Goal: Transaction & Acquisition: Purchase product/service

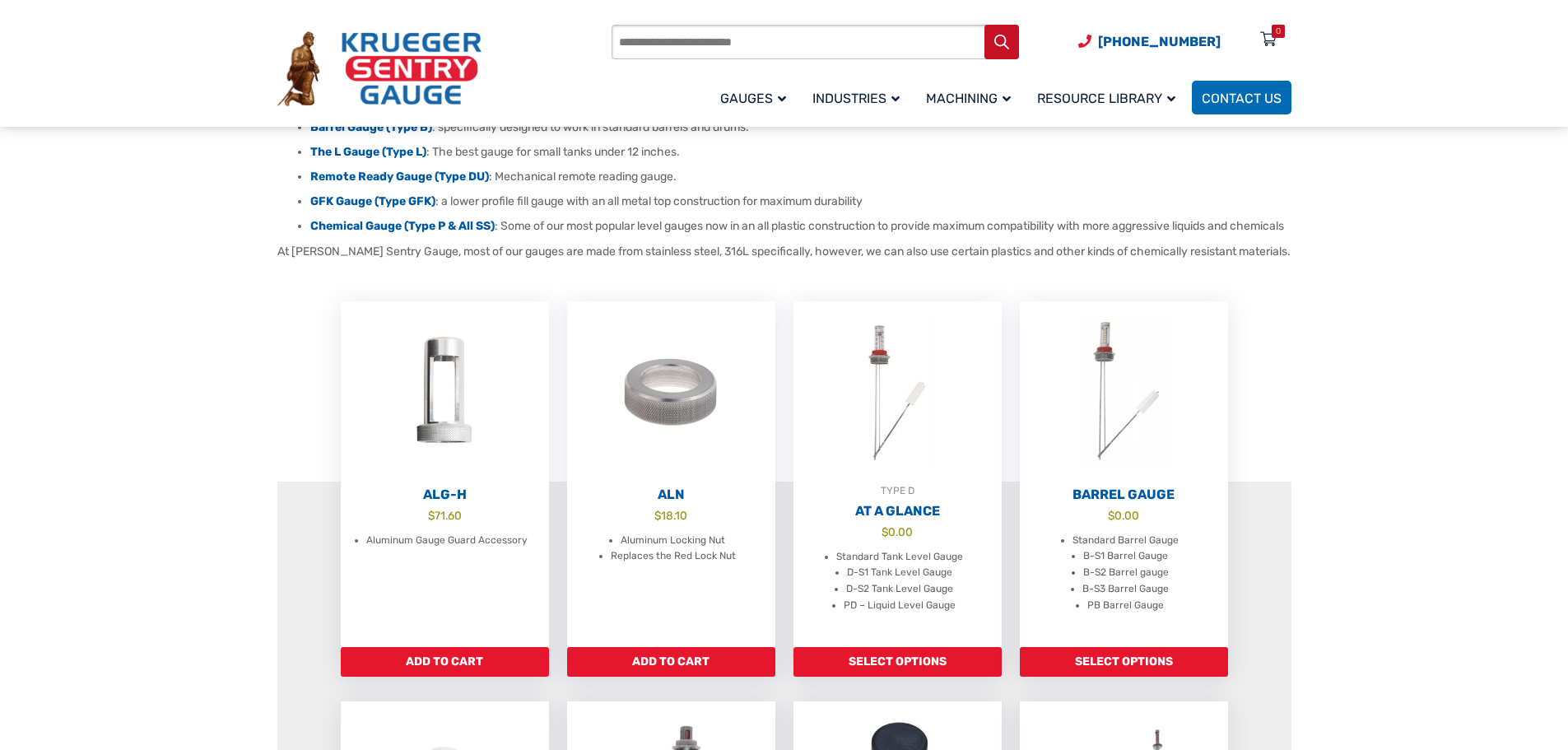
scroll to position [329, 0]
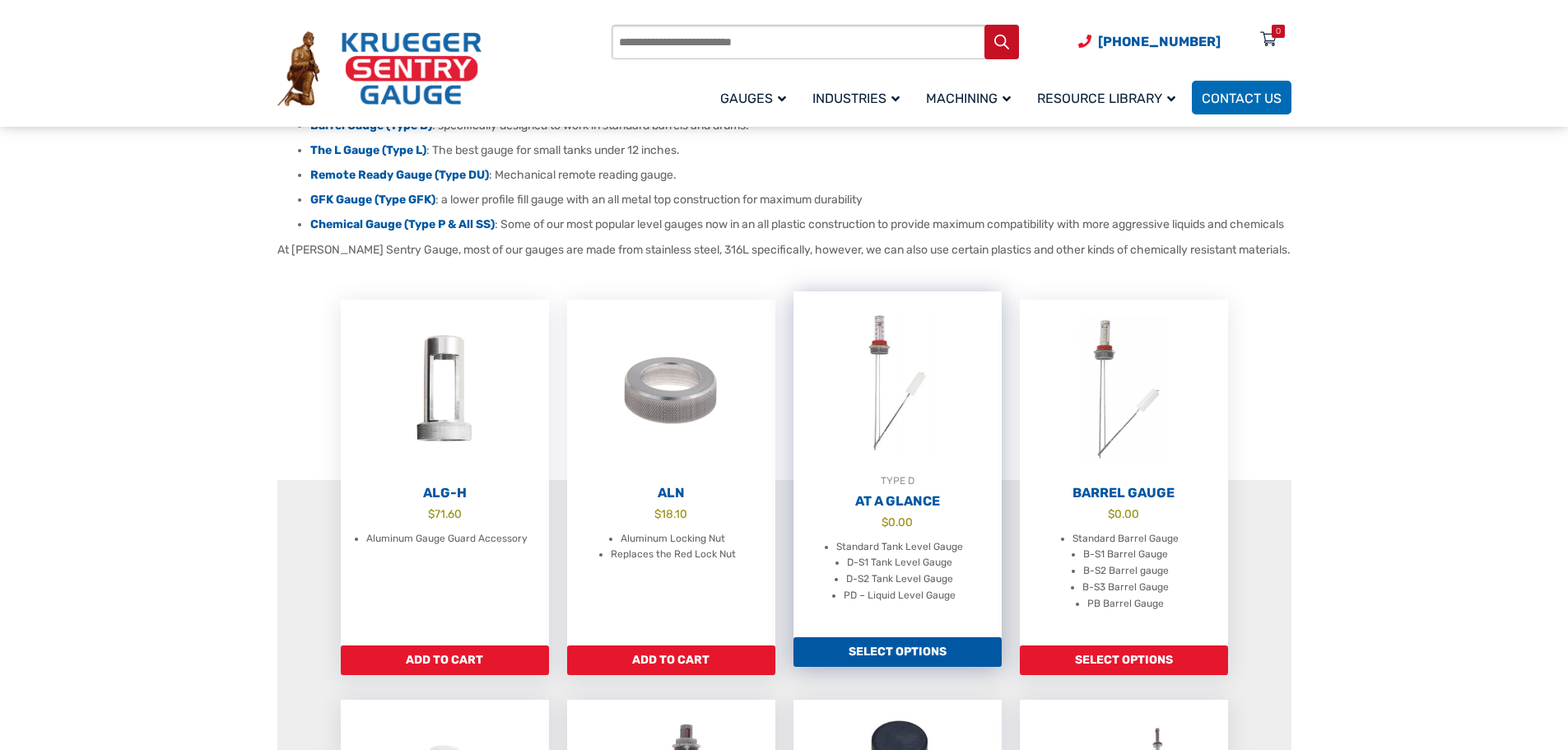
click at [894, 661] on link "Select options" at bounding box center [897, 652] width 208 height 30
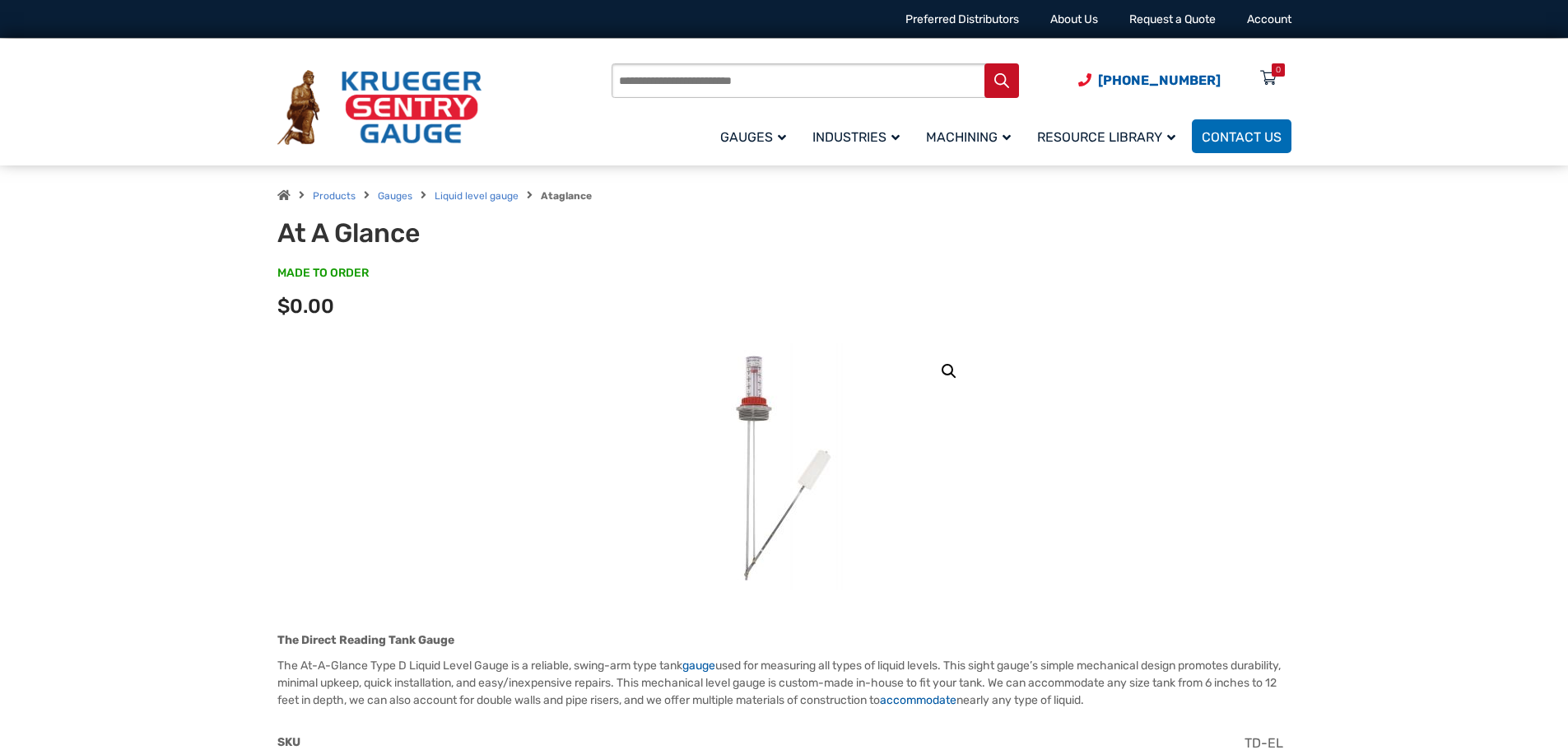
click at [754, 399] on img at bounding box center [784, 467] width 197 height 247
click at [947, 370] on link "🔍" at bounding box center [949, 372] width 30 height 30
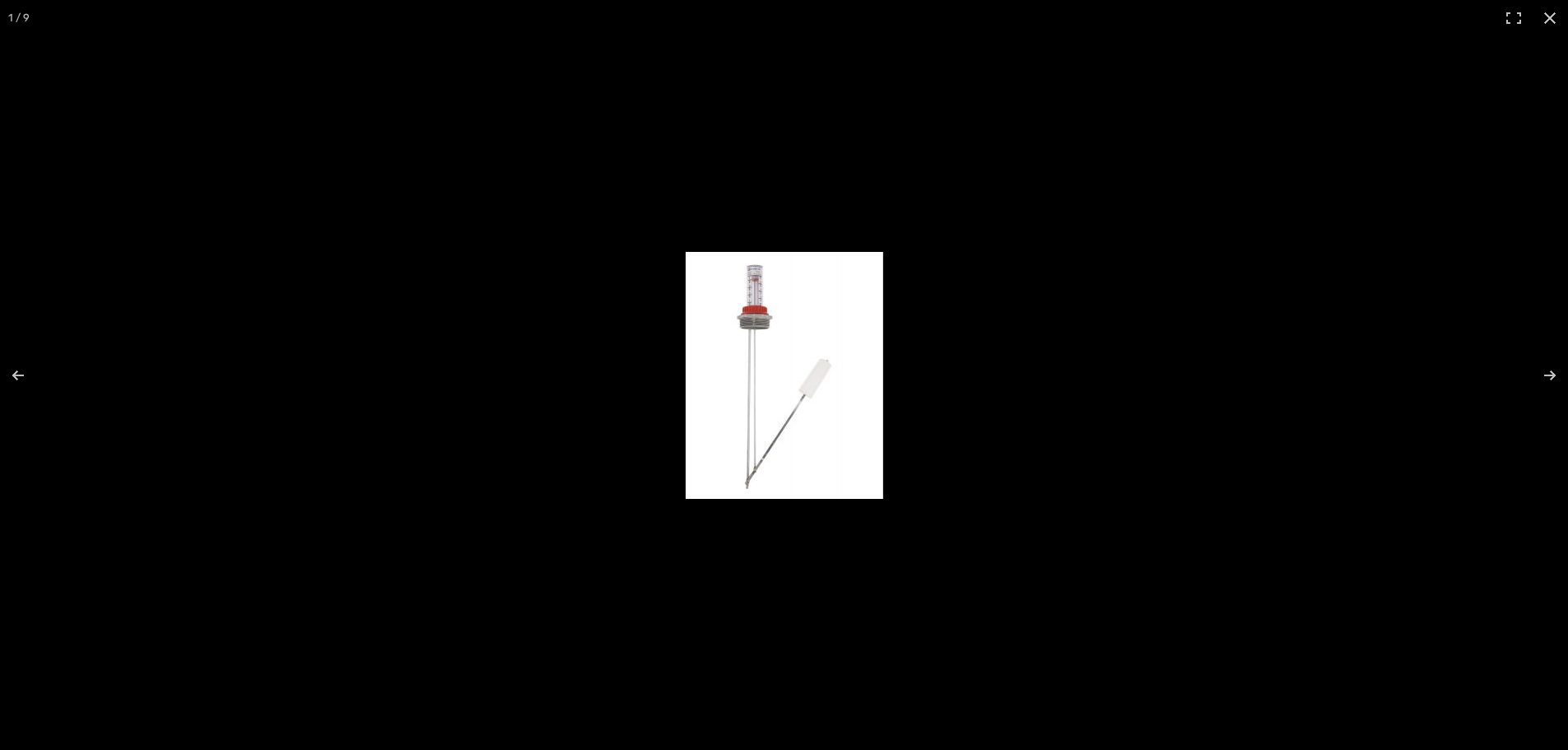
click at [810, 371] on img at bounding box center [785, 376] width 197 height 247
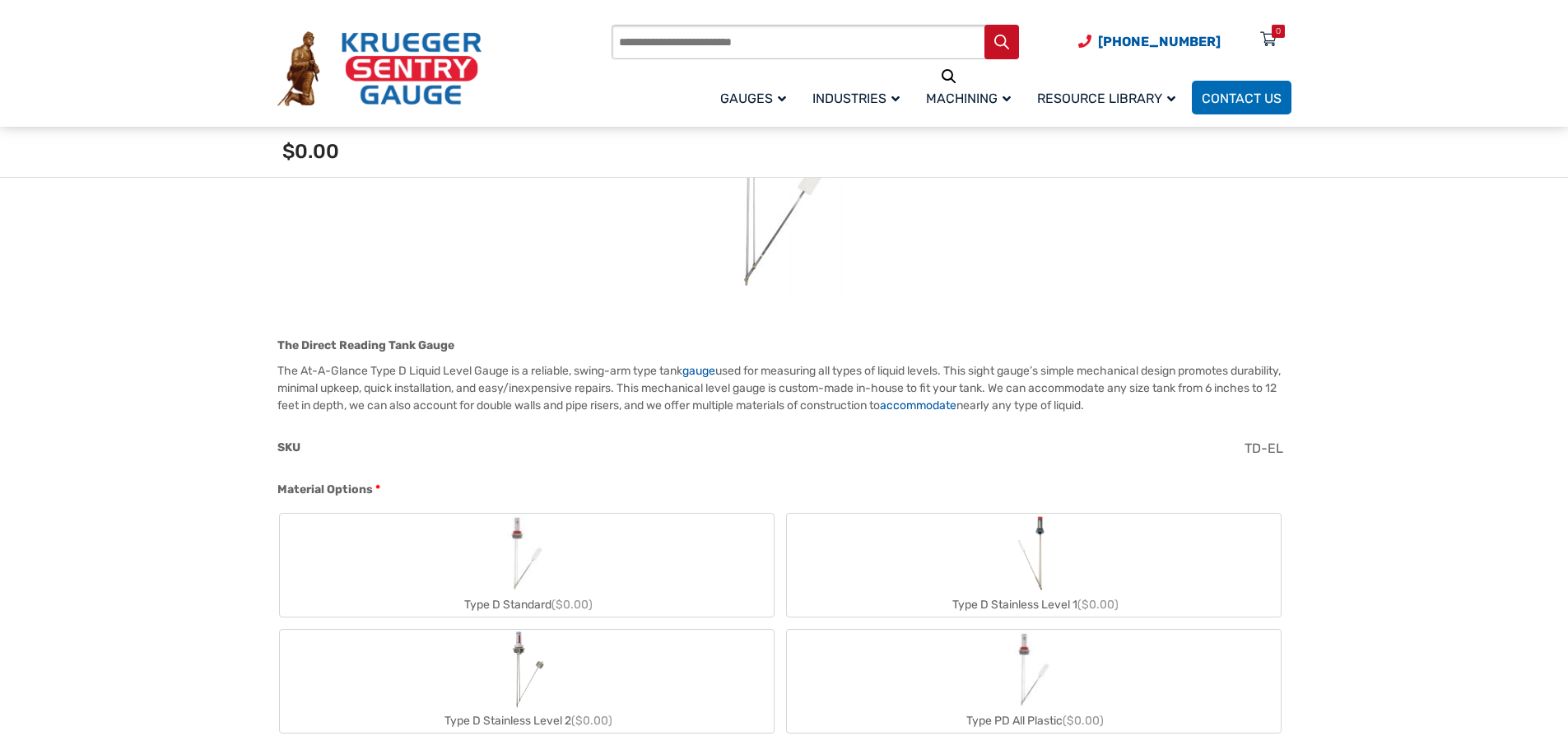
scroll to position [329, 0]
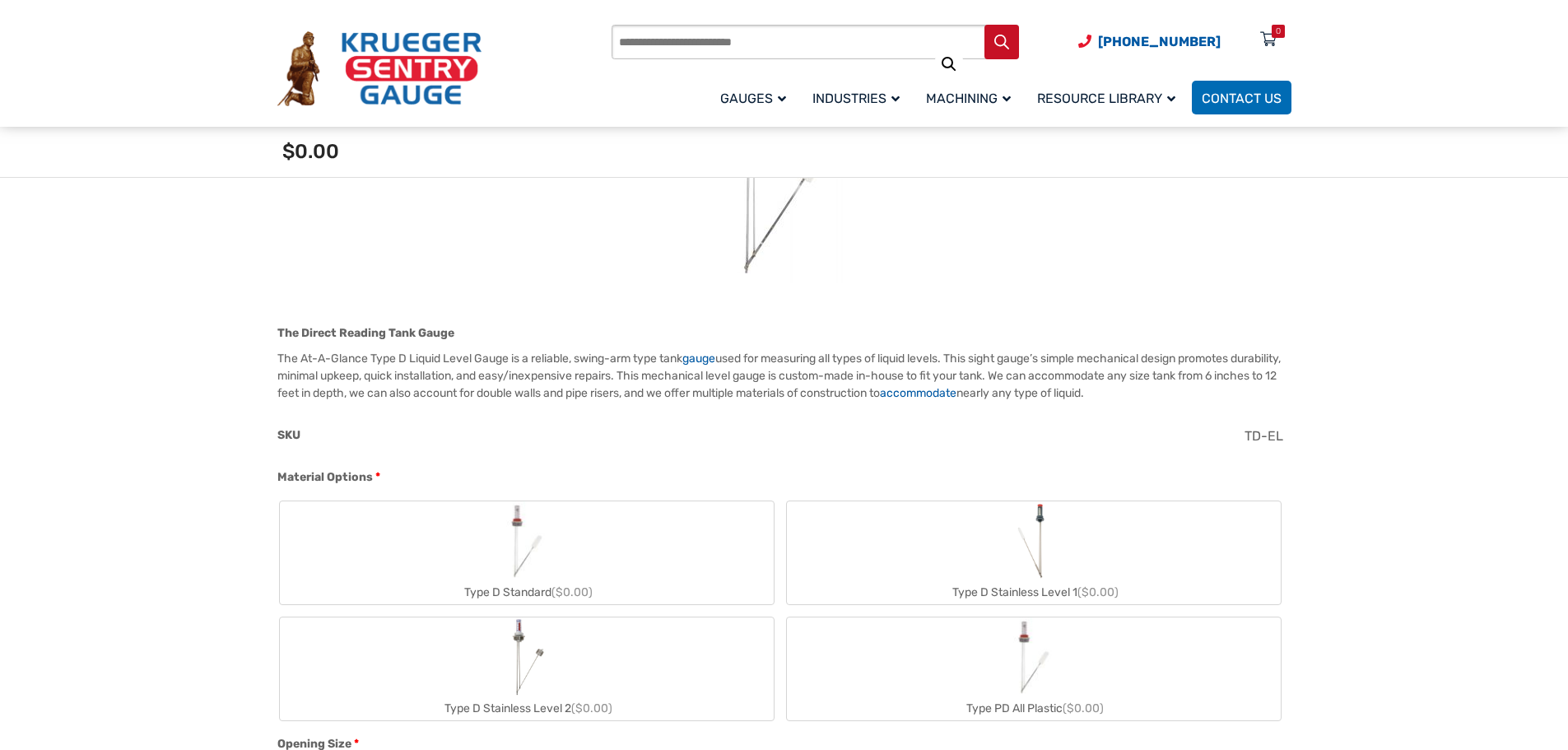
click at [530, 593] on div "Type D Standard ($0.00)" at bounding box center [526, 592] width 494 height 24
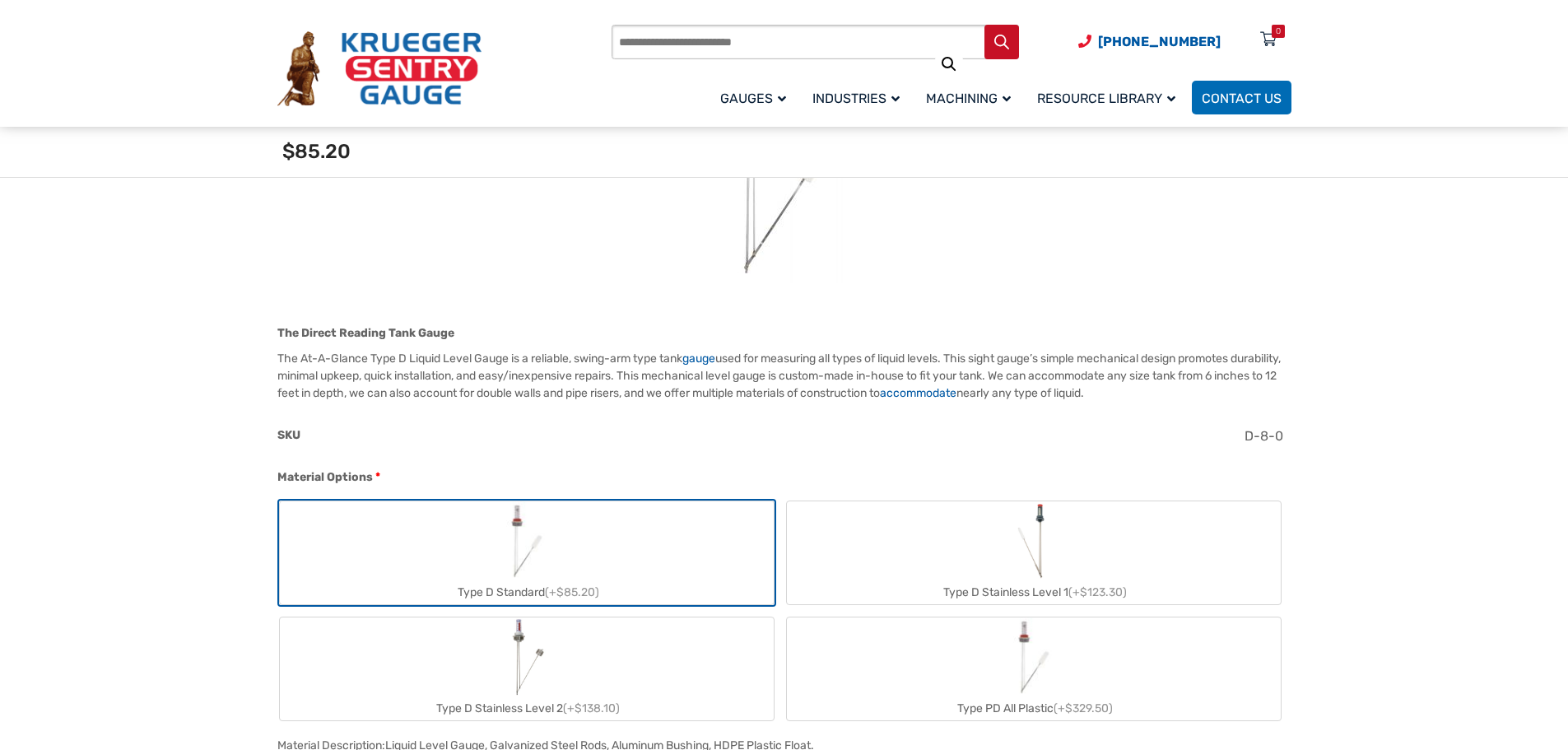
click at [532, 592] on div "Type D Standard (+$85.20)" at bounding box center [526, 592] width 494 height 24
